Goal: Book appointment/travel/reservation

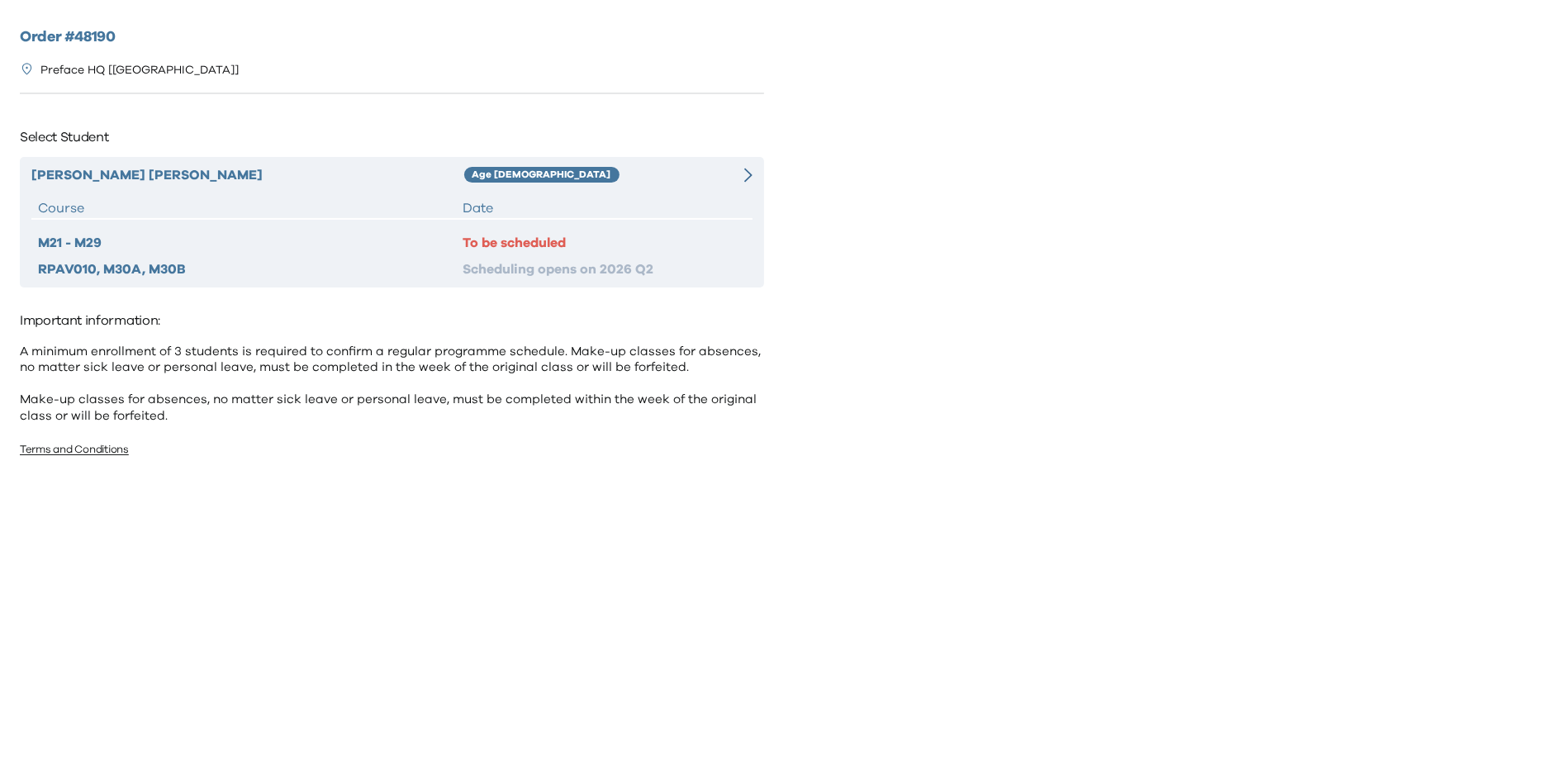
click at [515, 220] on div "HAZEN CHIU Age 8-9 Course Date M21 - M29 To be scheduled RPAV010, M30A, M30B Sc…" at bounding box center [392, 221] width 745 height 130
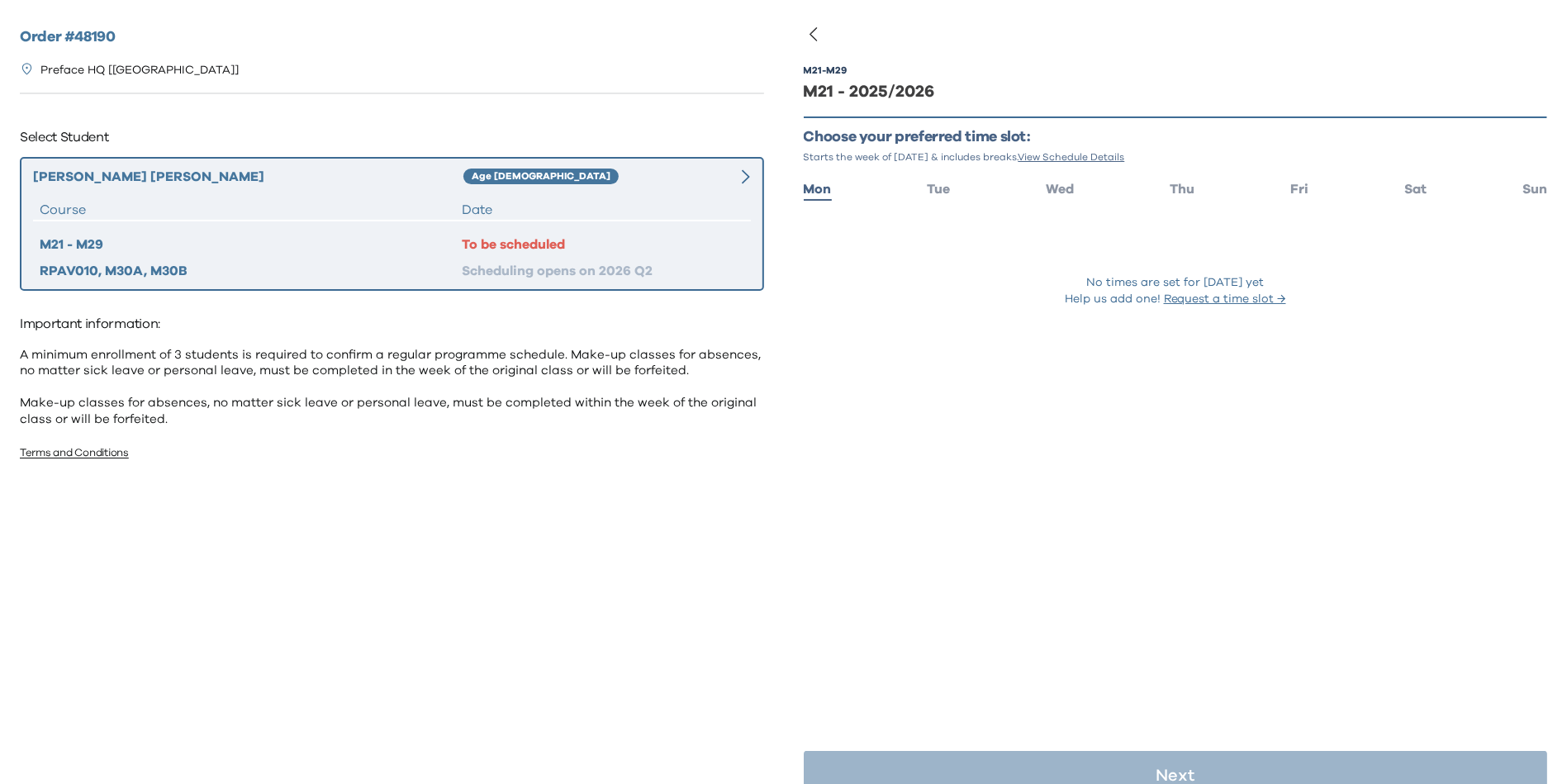
click at [949, 192] on ul "Mon Tue Wed Thu Fri Sat Sun" at bounding box center [1175, 187] width 745 height 24
click at [935, 192] on span "Tue" at bounding box center [938, 189] width 23 height 13
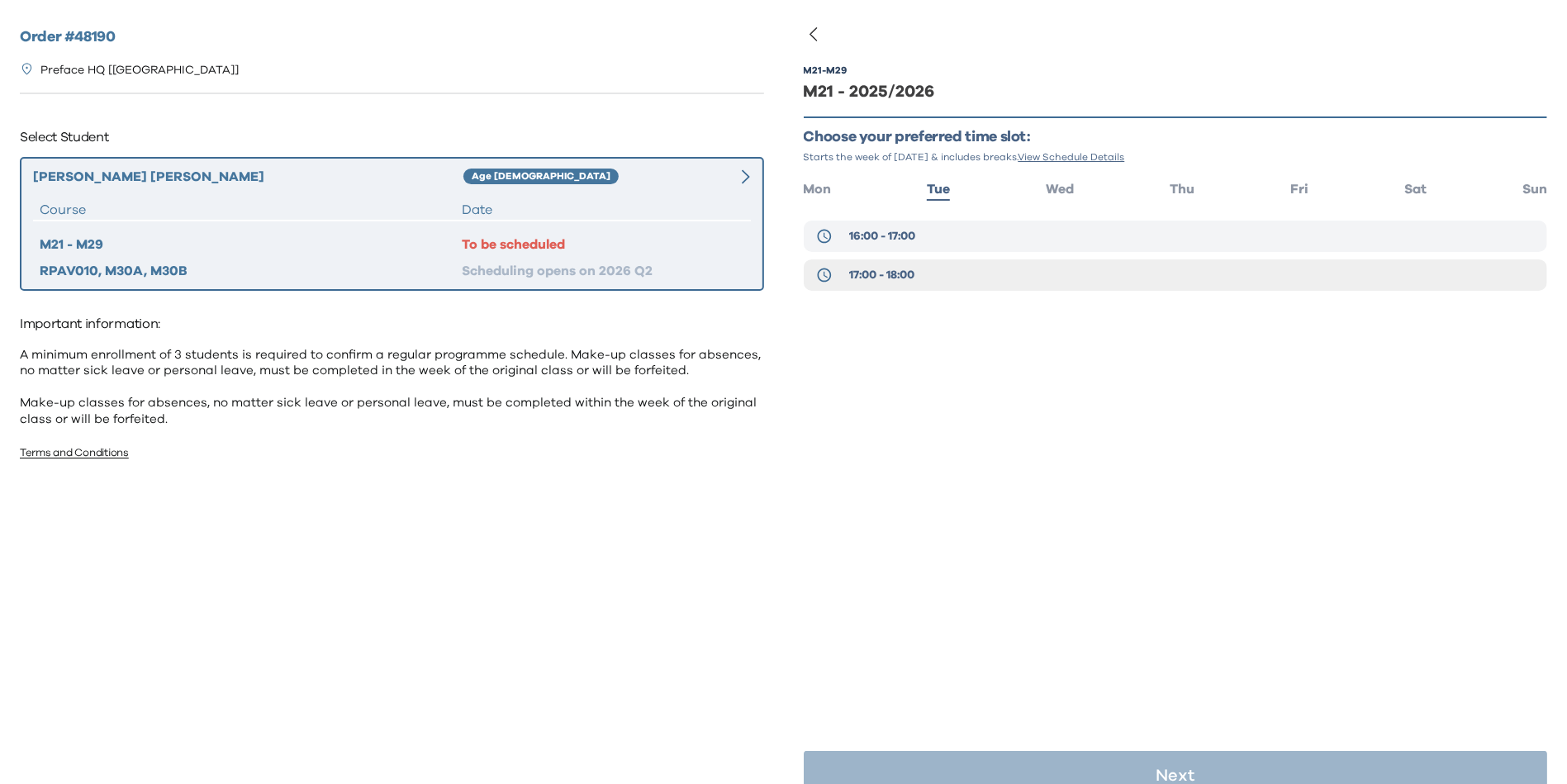
click at [1040, 229] on button "16:00 - 17:00" at bounding box center [1175, 236] width 745 height 31
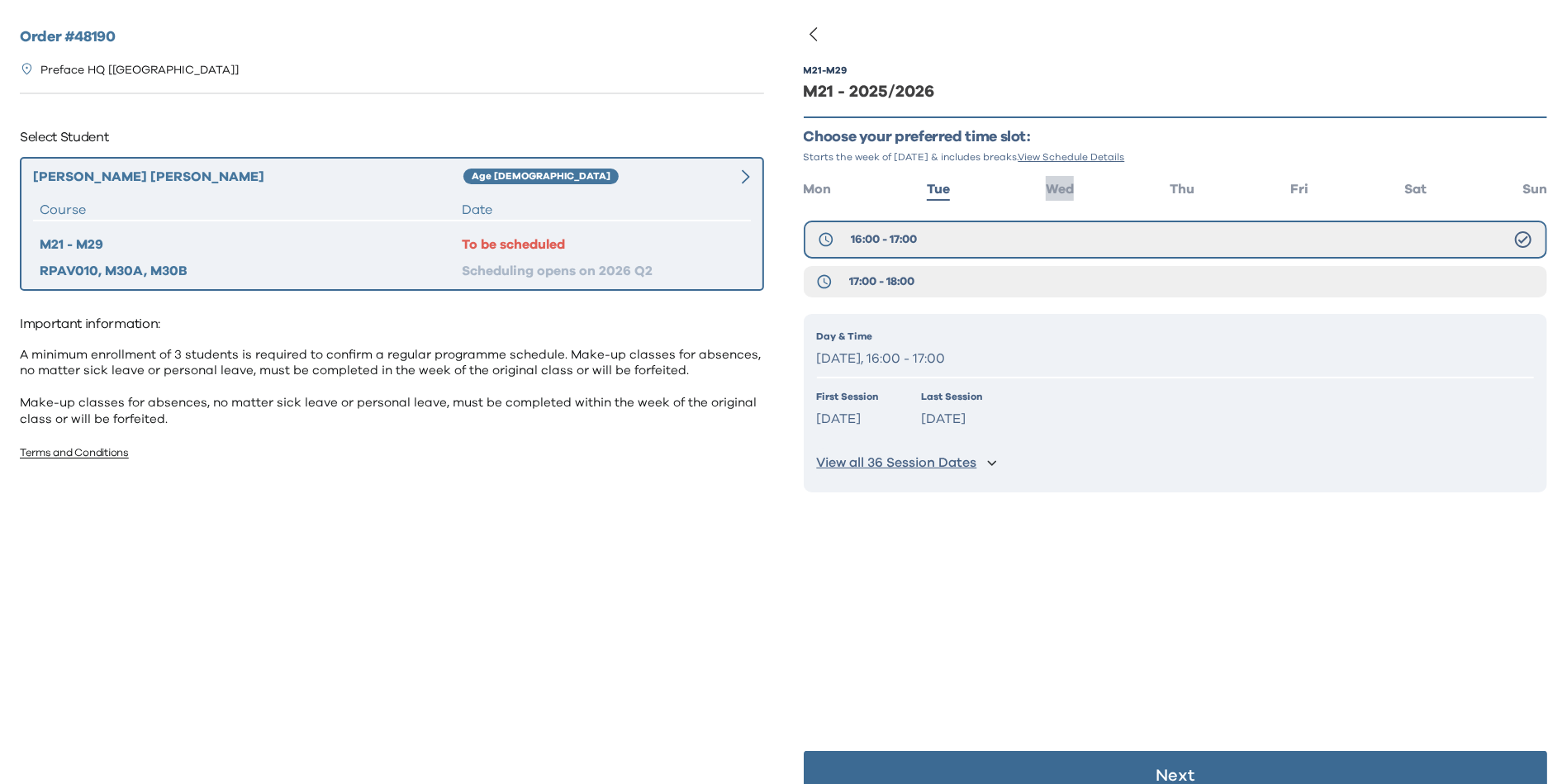
click at [1054, 188] on span "Wed" at bounding box center [1060, 189] width 29 height 13
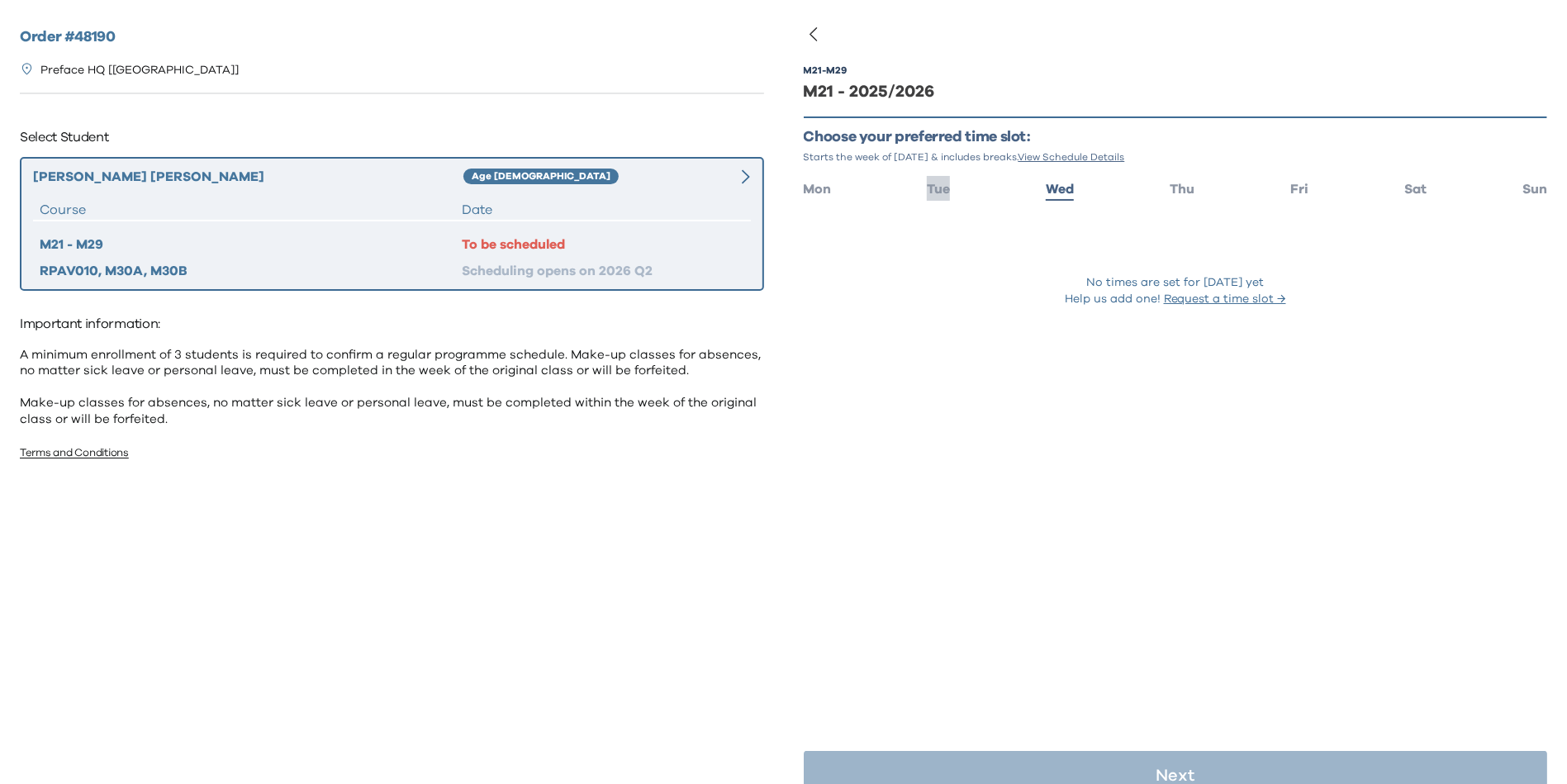
click at [932, 195] on span "Tue" at bounding box center [938, 189] width 23 height 13
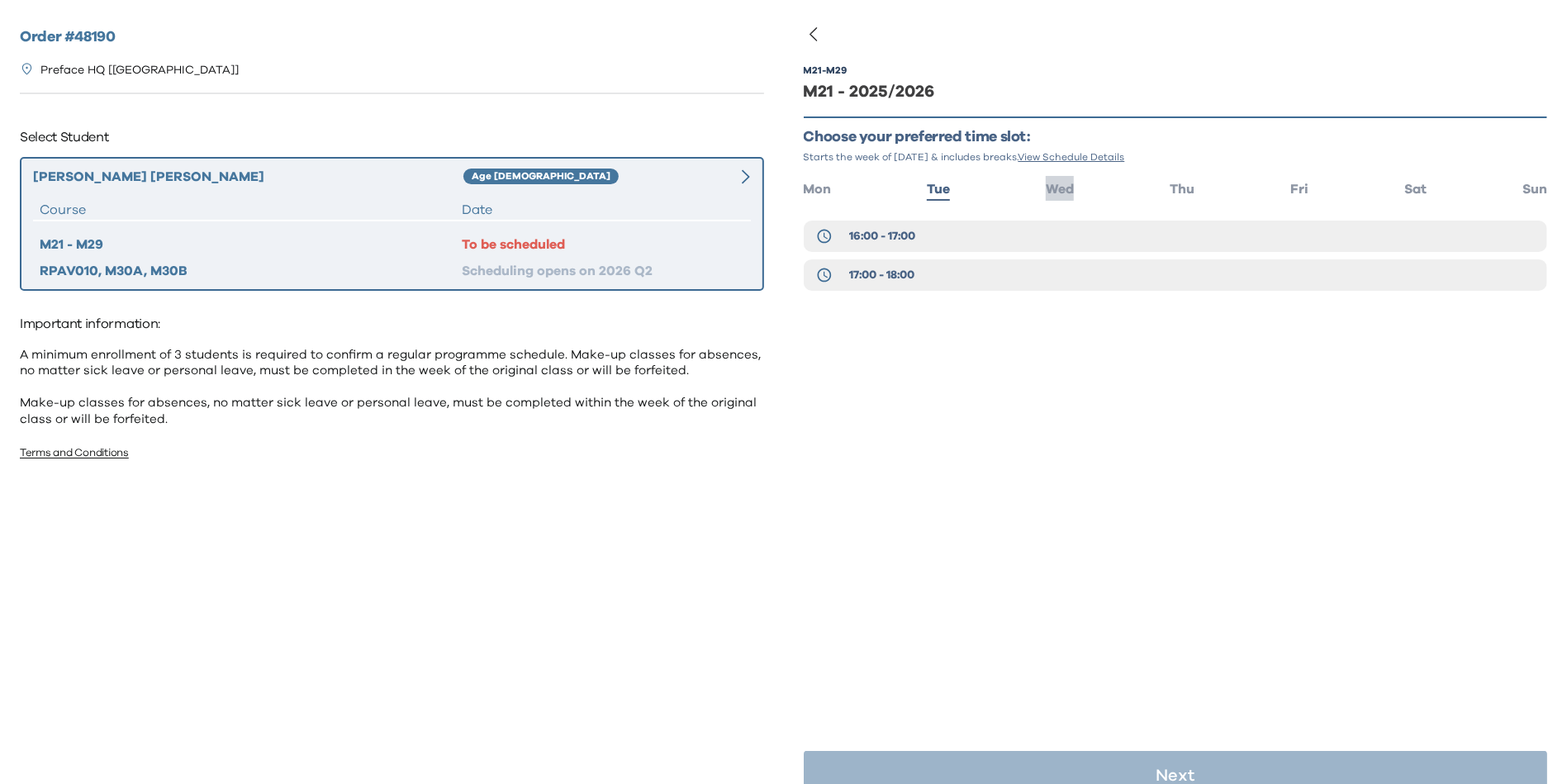
click at [1068, 191] on span "Wed" at bounding box center [1060, 189] width 29 height 13
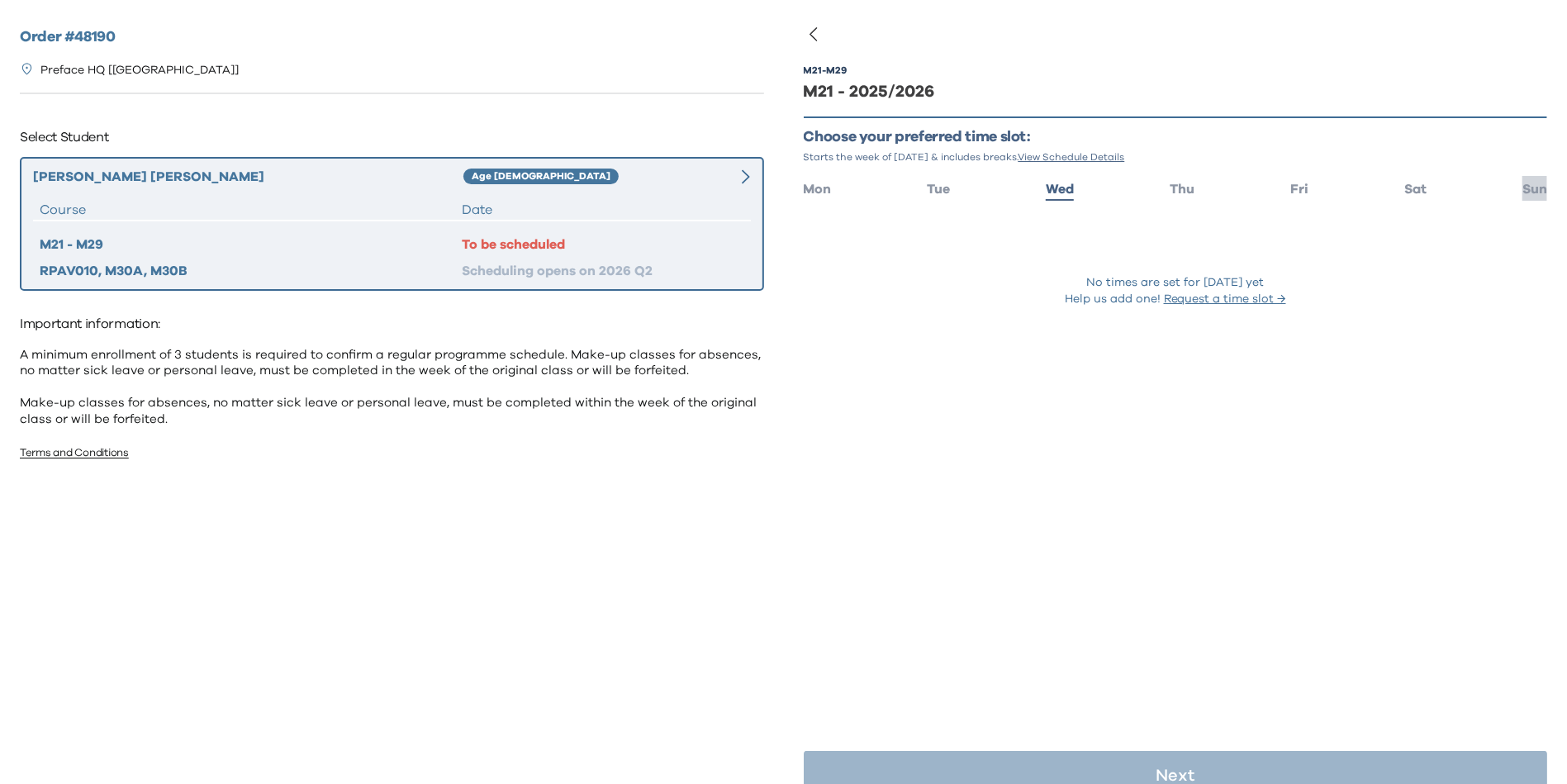
click at [1522, 185] on span "Sun" at bounding box center [1535, 189] width 25 height 13
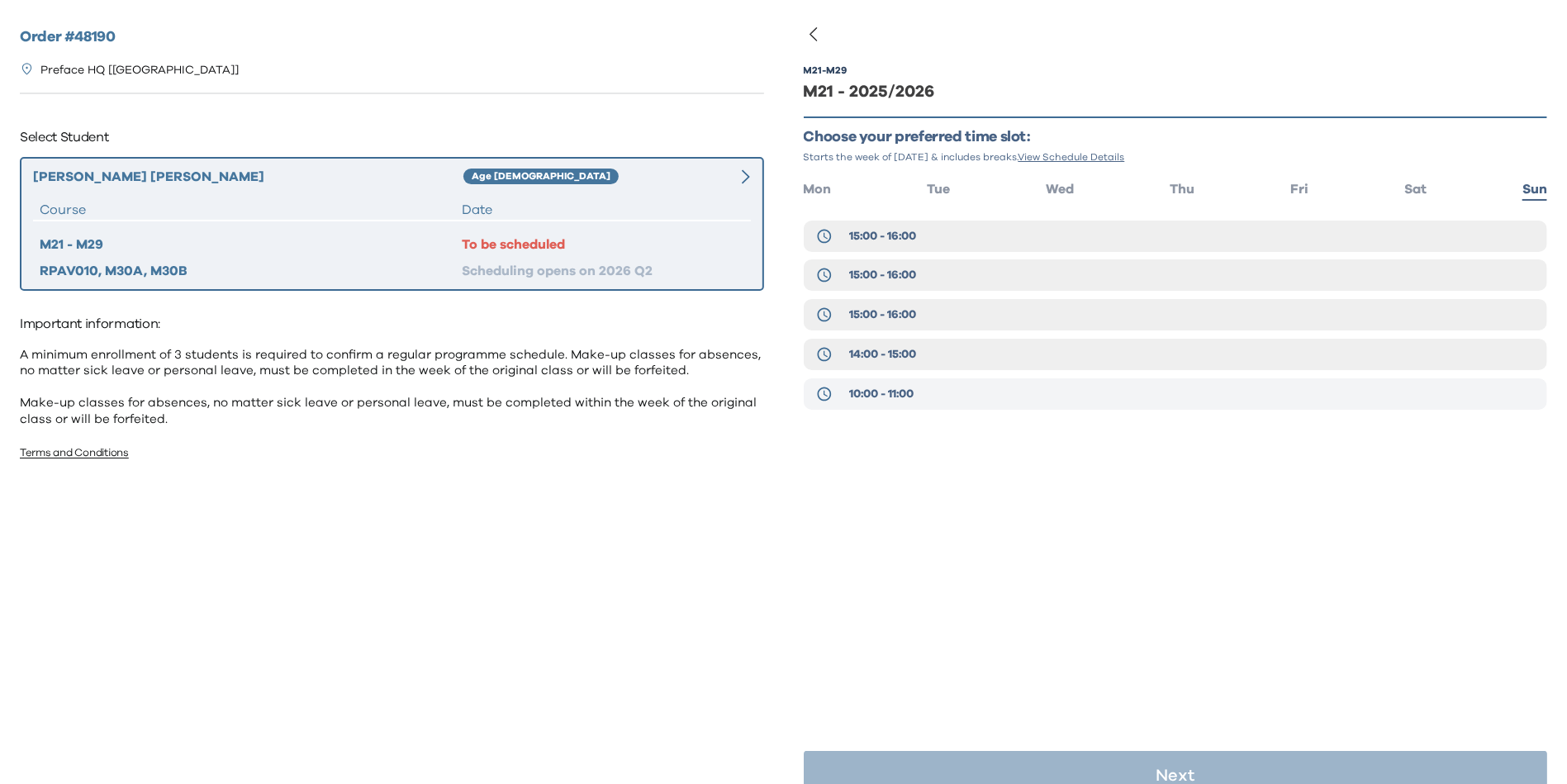
click at [935, 403] on button "10:00 - 11:00" at bounding box center [1175, 393] width 745 height 31
